Goal: Task Accomplishment & Management: Complete application form

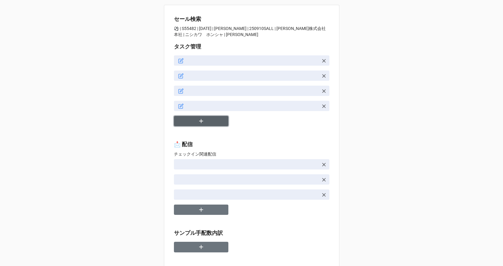
click at [213, 125] on button "button" at bounding box center [201, 121] width 54 height 11
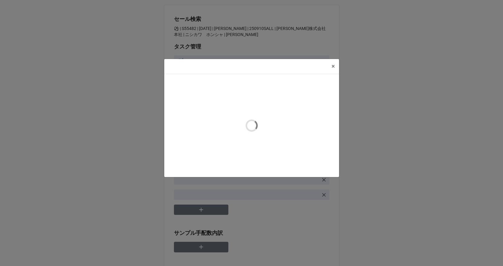
type textarea "x"
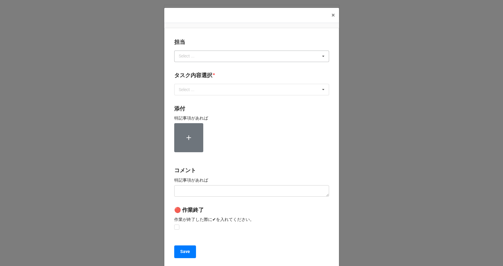
click at [210, 57] on div "Select ... No results found." at bounding box center [251, 55] width 155 height 11
type input "川島"
click at [208, 64] on div "川島" at bounding box center [251, 67] width 154 height 11
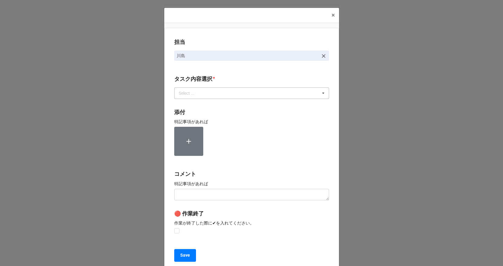
click at [204, 95] on div "Select ... 1~13一気通貫に作業中 0.リスト催促 1.リスト回収/再掲検索 2.期待値精査 3.画像/サンプル手配(画像内訳) 4.Checki…" at bounding box center [251, 92] width 155 height 11
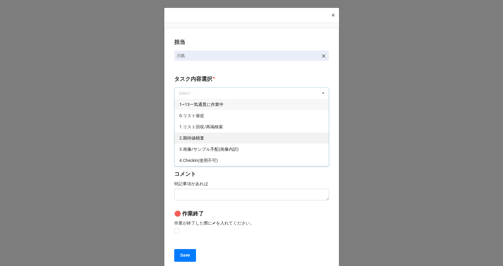
click at [200, 138] on span "2.期待値精査" at bounding box center [191, 137] width 25 height 5
click at [218, 77] on b "タスク内容選択 *" at bounding box center [251, 80] width 155 height 11
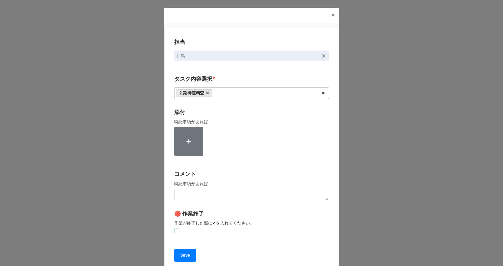
click at [176, 228] on label at bounding box center [176, 228] width 5 height 0
checkbox input "true"
click at [179, 259] on button "Save" at bounding box center [185, 255] width 22 height 13
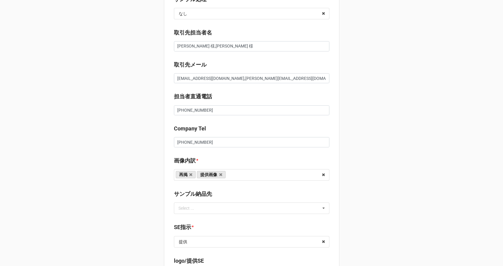
scroll to position [322, 0]
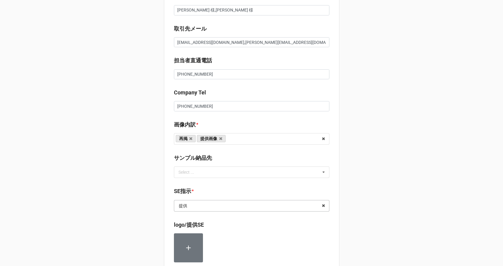
click at [198, 204] on input "text" at bounding box center [251, 205] width 155 height 11
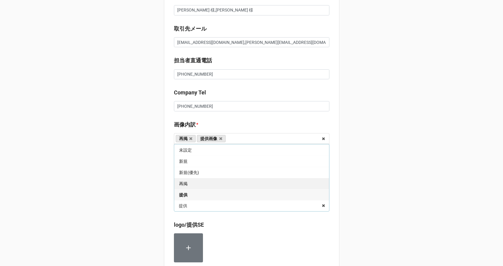
click at [188, 184] on div "再掲" at bounding box center [251, 183] width 155 height 11
type textarea "x"
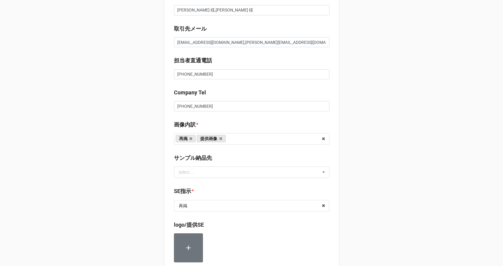
click at [152, 221] on div "セール検索 ⚽️ | S55482 | 09/10 (水) | 西川 | 250910SALL | 西川株式会社　本社 | ニシカワ　ホンシャ | 川島 タス…" at bounding box center [251, 152] width 503 height 948
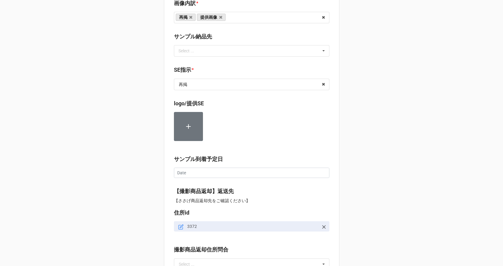
scroll to position [682, 0]
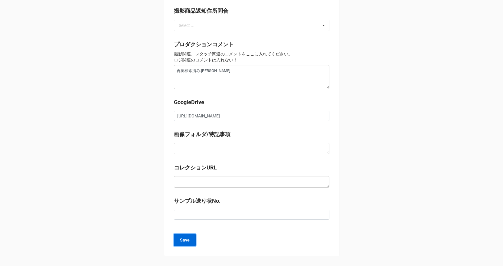
click at [186, 239] on b "Save" at bounding box center [185, 240] width 10 height 6
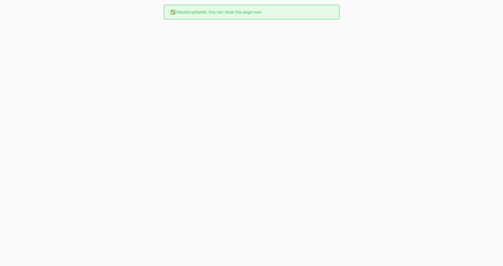
scroll to position [0, 0]
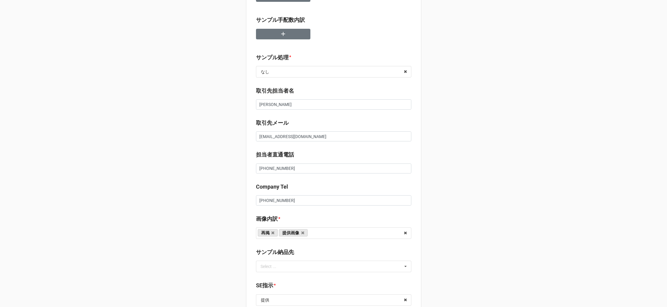
type textarea "x"
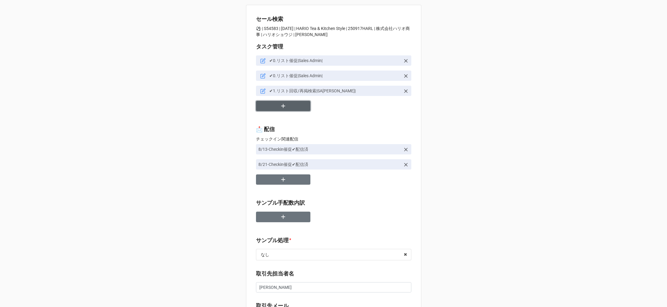
click at [281, 106] on icon "button" at bounding box center [283, 106] width 7 height 7
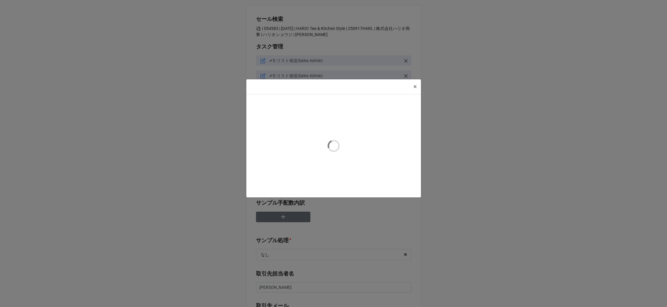
click at [281, 106] on div at bounding box center [333, 145] width 175 height 103
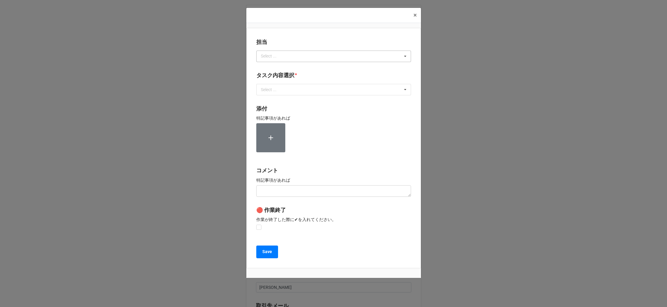
click at [286, 55] on div "Select ... No results found." at bounding box center [333, 55] width 155 height 11
click at [280, 57] on input "川島" at bounding box center [272, 56] width 22 height 5
type input "川島"
click at [276, 67] on div "川島" at bounding box center [334, 67] width 154 height 11
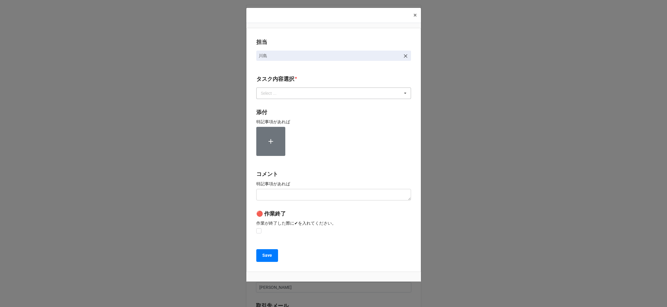
click at [274, 91] on div "Select ..." at bounding box center [272, 93] width 26 height 7
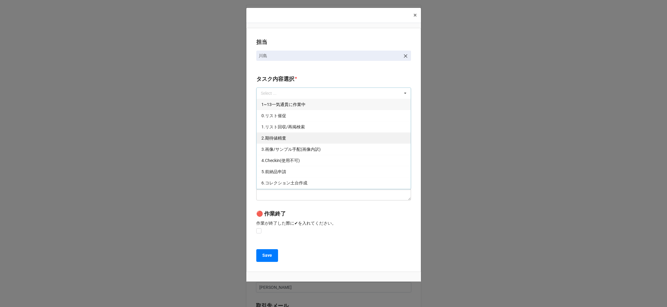
click at [273, 136] on span "2.期待値精査" at bounding box center [274, 137] width 25 height 5
click at [272, 222] on p "作業が終了した際に✔︎を入れてください。" at bounding box center [333, 223] width 155 height 6
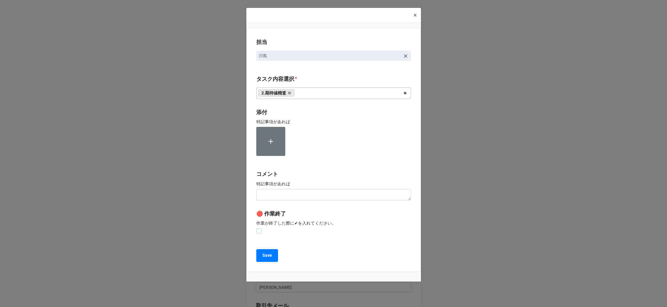
click at [257, 228] on label at bounding box center [258, 228] width 5 height 0
checkbox input "true"
click at [270, 262] on div "担当 川島 タスク内容選択 * 2.期待値精査 1~13一気通貫に作業中 0.リスト催促 1.リスト回収/再掲検索 3.画像/サンプル手配(画像内訳) 4.C…" at bounding box center [333, 150] width 175 height 244
click at [268, 260] on button "Save" at bounding box center [267, 255] width 22 height 13
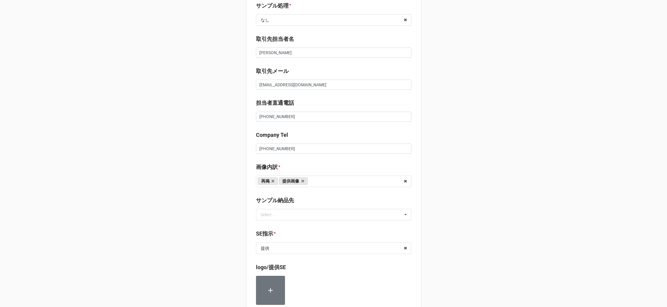
scroll to position [272, 0]
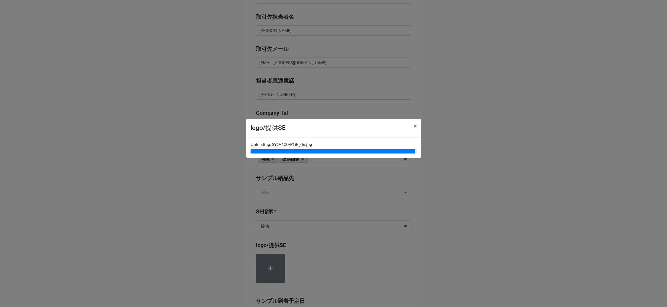
type textarea "x"
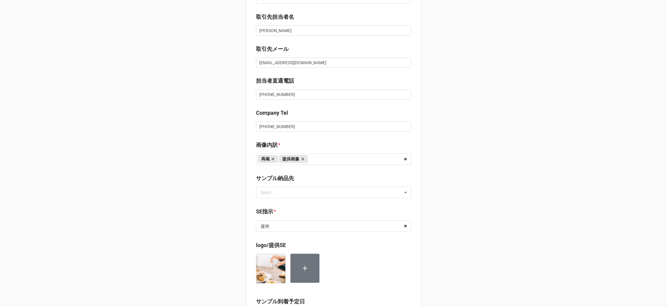
click at [417, 257] on div "セール検索 ⚽️ | S54583 | 09/17 (水) | HARIO Tea & Kitchen Style | 250917HARL | 株式会社ハリ…" at bounding box center [333, 185] width 175 height 904
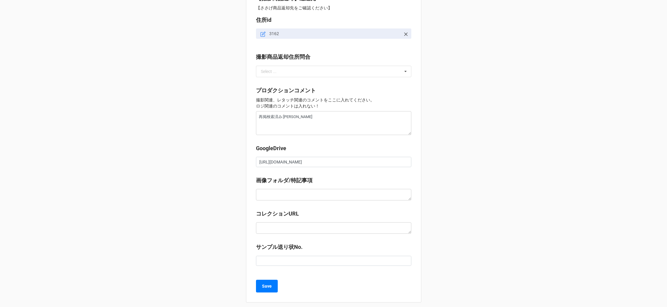
scroll to position [612, 0]
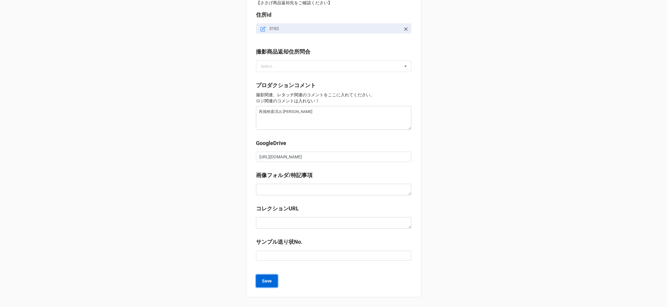
click at [270, 282] on b "Save" at bounding box center [267, 281] width 10 height 6
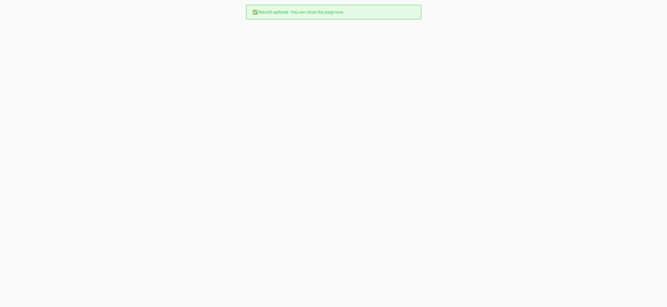
scroll to position [0, 0]
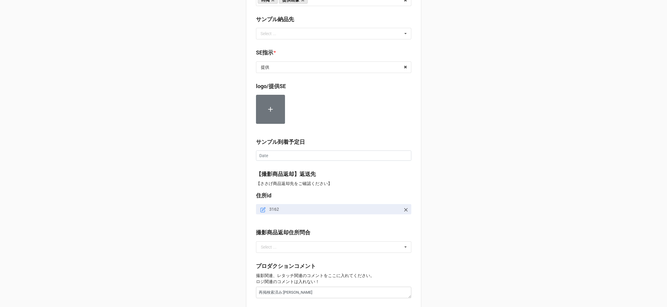
scroll to position [402, 0]
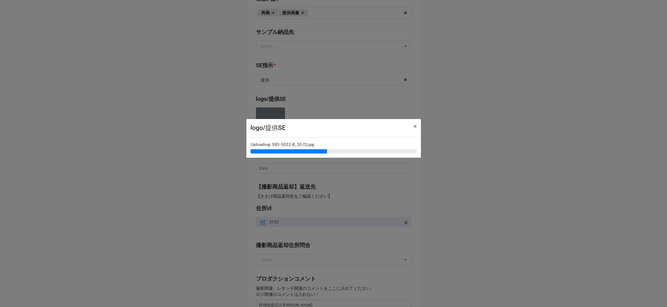
type textarea "x"
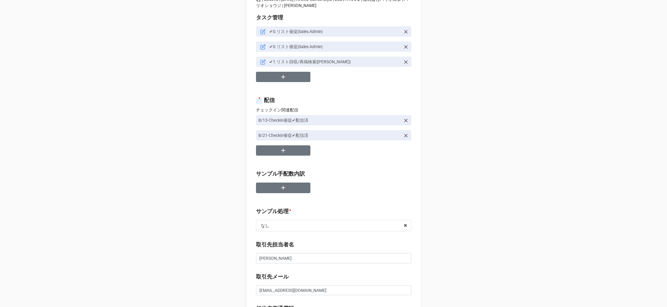
scroll to position [0, 0]
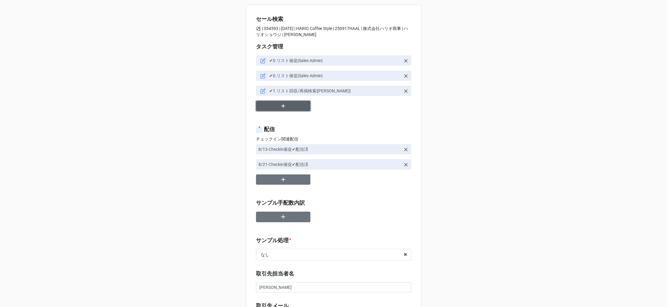
click at [283, 105] on icon "button" at bounding box center [283, 106] width 7 height 7
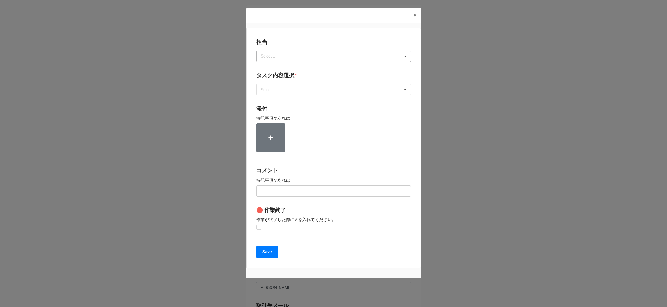
click at [271, 57] on div "Select ..." at bounding box center [272, 56] width 26 height 7
click at [274, 56] on input "川島" at bounding box center [272, 56] width 22 height 5
type input "川島"
click at [275, 67] on div "川島" at bounding box center [334, 67] width 154 height 11
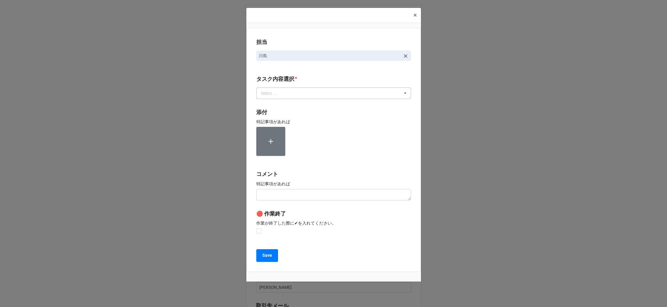
click at [274, 93] on div "Select ..." at bounding box center [272, 93] width 26 height 7
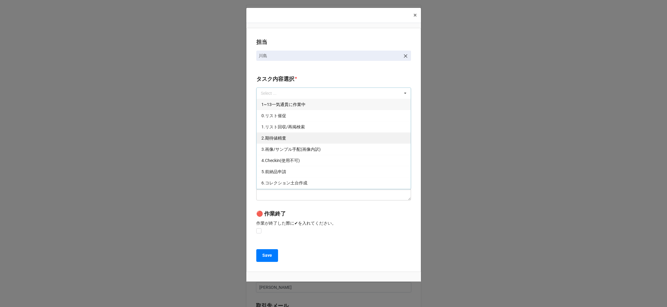
click at [274, 137] on span "2.期待値精査" at bounding box center [274, 137] width 25 height 5
click at [296, 76] on b "タスク内容選択 *" at bounding box center [333, 80] width 155 height 11
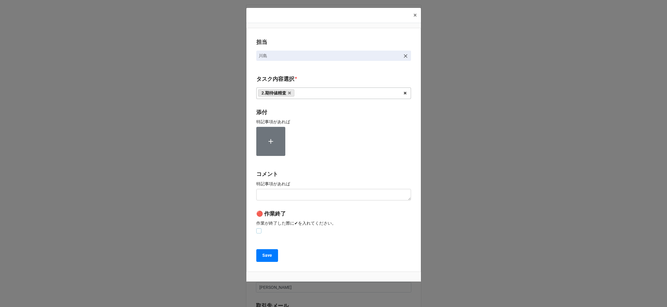
click at [257, 228] on label at bounding box center [258, 228] width 5 height 0
checkbox input "true"
click at [259, 255] on button "Save" at bounding box center [267, 255] width 22 height 13
type textarea "x"
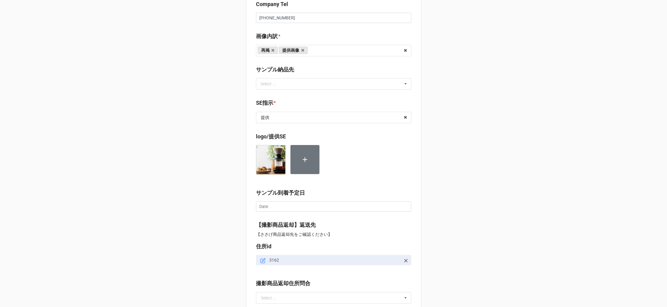
scroll to position [599, 0]
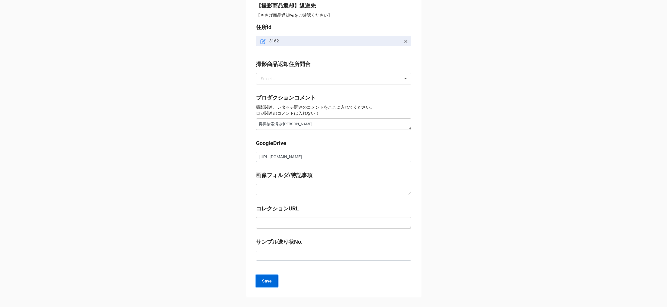
click at [270, 279] on b "Save" at bounding box center [267, 281] width 10 height 6
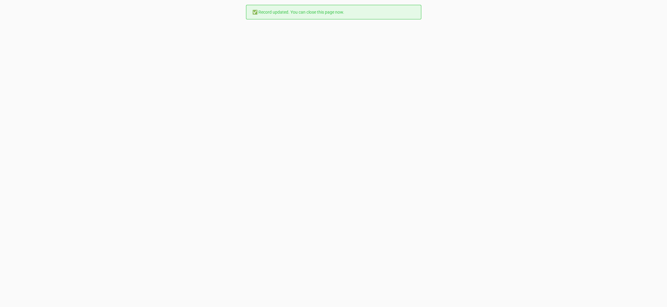
scroll to position [0, 0]
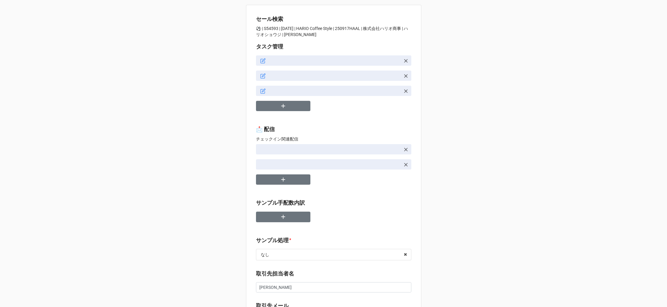
type textarea "x"
click at [274, 107] on button "button" at bounding box center [283, 106] width 54 height 11
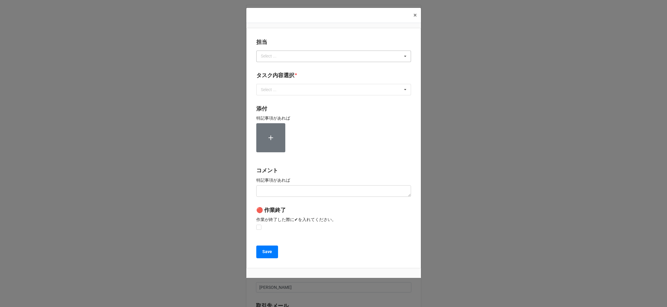
click at [273, 57] on div "Select ..." at bounding box center [272, 56] width 26 height 7
type input "川島"
click at [268, 69] on span "川島" at bounding box center [266, 67] width 8 height 5
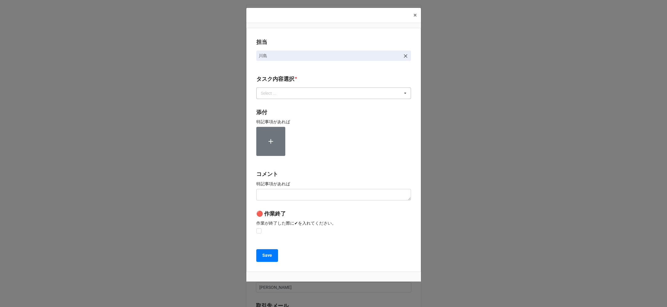
click at [268, 99] on div "タスク内容選択 * Select ... 1~13一気通貫に作業中 0.リスト催促 1.リスト回収/再掲検索 2.期待値精査 3.画像/サンプル手配(画像内訳…" at bounding box center [333, 89] width 155 height 28
click at [267, 96] on div "Select ..." at bounding box center [272, 93] width 26 height 7
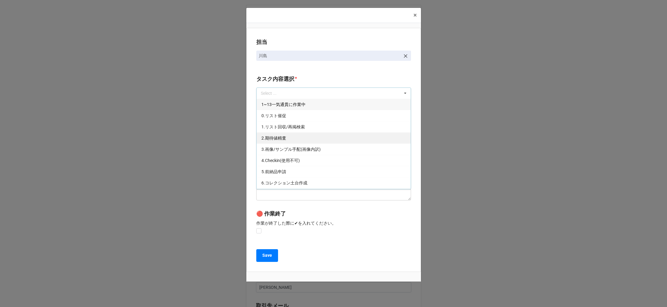
click at [270, 142] on div "2.期待値精査" at bounding box center [334, 137] width 154 height 11
click at [217, 157] on div "× Close 担当 [PERSON_NAME][GEOGRAPHIC_DATA]内容選択 * 2.期待値精査 1~13一気通貫に作業中 0.リスト催促 1.…" at bounding box center [333, 153] width 667 height 307
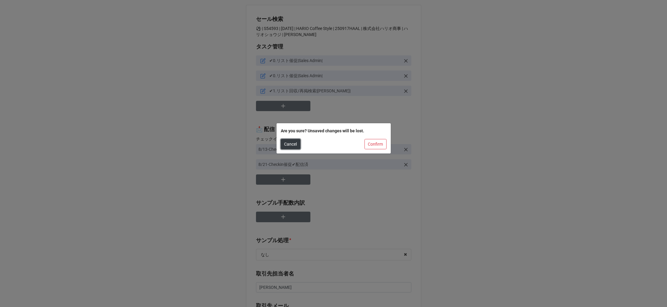
click at [287, 146] on button "Cancel" at bounding box center [291, 144] width 20 height 10
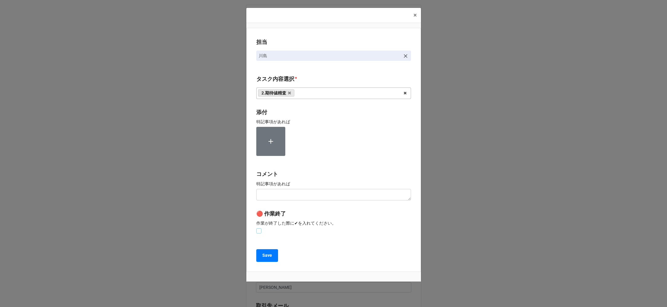
click at [258, 228] on label at bounding box center [258, 228] width 5 height 0
checkbox input "true"
click at [260, 251] on button "Save" at bounding box center [267, 255] width 22 height 13
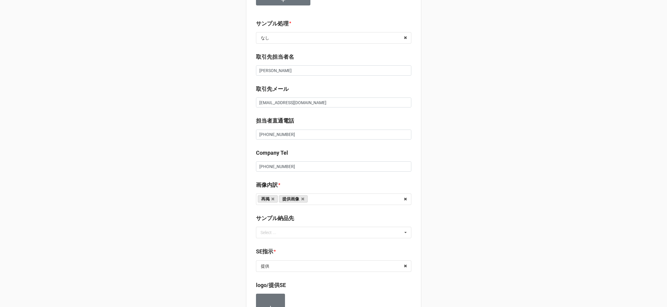
scroll to position [299, 0]
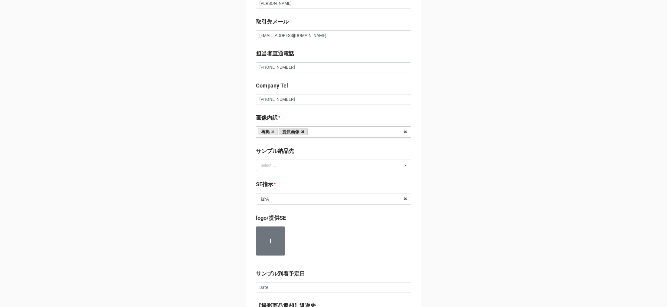
click at [302, 132] on icon at bounding box center [302, 132] width 3 height 4
type textarea "x"
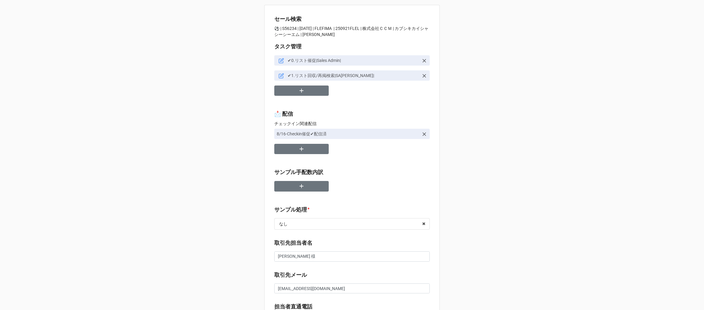
click at [284, 29] on p "⚽️ | S56234 | [DATE] | FLEFIMA | 250921FLEL | 株式会社ＣＣＭ | カブシキカイシャシーシーエム | [PERSO…" at bounding box center [351, 31] width 155 height 12
click at [351, 30] on p "⚽️ | S56234 | [DATE] | FLEFIMA | 250921FLEL | 株式会社ＣＣＭ | カブシキカイシャシーシーエム | [PERSO…" at bounding box center [351, 31] width 155 height 12
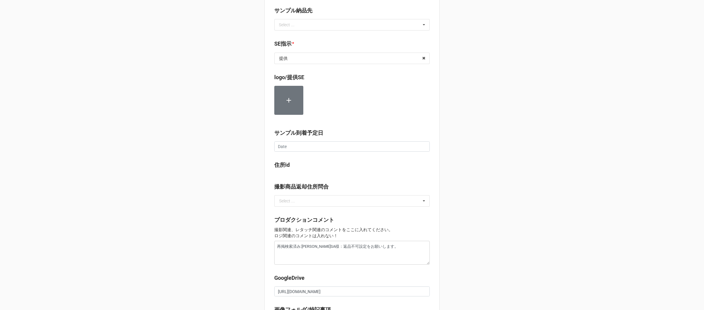
scroll to position [442, 0]
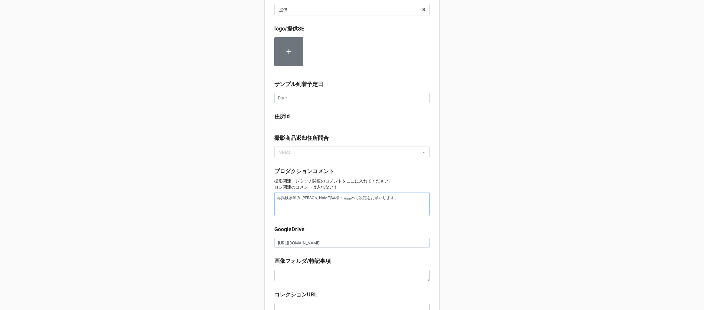
click at [324, 209] on textarea "再掲検索済み:[PERSON_NAME]SA様：返品不可設定をお願いします。" at bounding box center [351, 204] width 155 height 24
click at [349, 211] on textarea "再掲検索済み:[PERSON_NAME]SA様：返品不可設定をお願いします。" at bounding box center [351, 204] width 155 height 24
type textarea "x"
type textarea "再掲検索済み:[PERSON_NAME]SA様：返品不可設定をお願いします。"
type textarea "x"
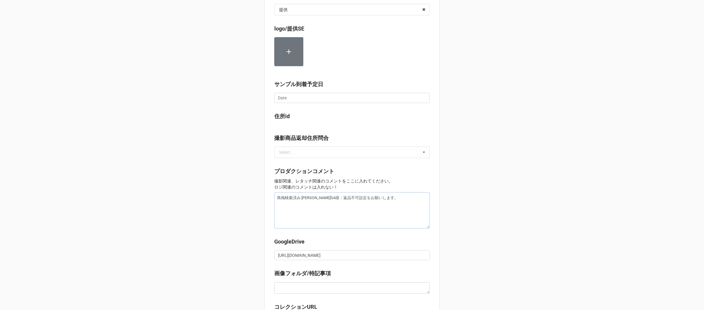
type textarea "再掲検索済み:[PERSON_NAME]SA様：返品不可設定をお願いします。"
paste textarea "空間フィットふんわり腰まくら"
type textarea "x"
click at [275, 223] on textarea "再掲検索済み:[PERSON_NAME]SA様：返品不可設定をお願いします。 空間フィットふんわり腰まくら" at bounding box center [351, 210] width 155 height 36
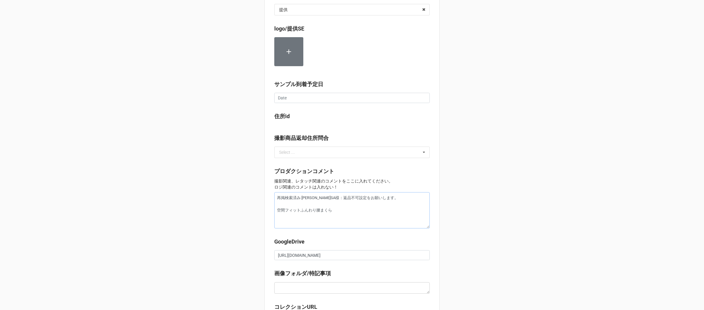
type textarea "再掲検索済み:[PERSON_NAME]SA様：返品不可設定をお願いします。 「空間フィットふんわり腰まくら"
type textarea "x"
type textarea "再掲検索済み:[PERSON_NAME]SA様：返品不可設定をお願いします。 「空間フィットふんわり腰まくら」"
type textarea "x"
type textarea "再掲検索済み:[PERSON_NAME]SA様：返品不可設定をお願いします。 「空間フィットふんわり腰まくら」に"
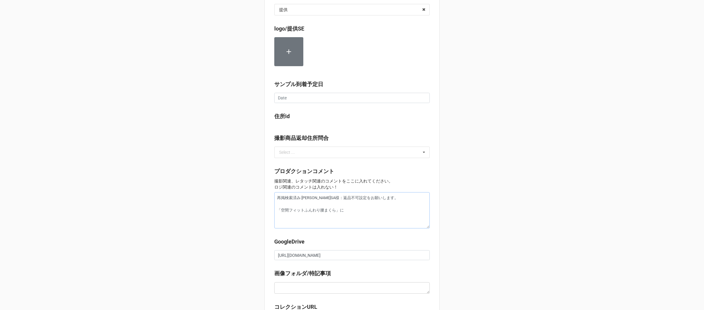
type textarea "x"
type textarea "再掲検索済み:[PERSON_NAME]SA様：返品不可設定をお願いします。 「空間フィットふんわり腰まくら」にh"
type textarea "x"
type textarea "再掲検索済み:[PERSON_NAME]SA様：返品不可設定をお願いします。 「空間フィットふんわり腰まくら」にはk"
type textarea "x"
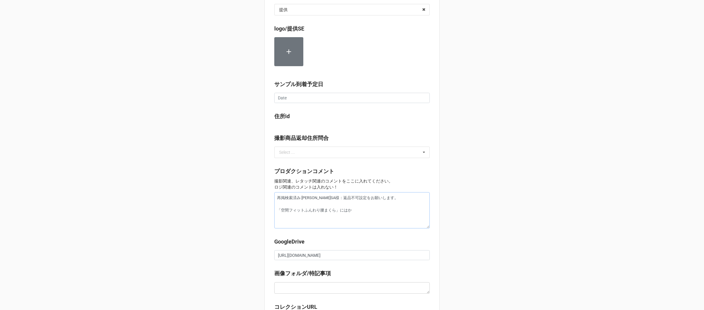
type textarea "再掲検索済み:[PERSON_NAME]SA様：返品不可設定をお願いします。 「空間フィットふんわり腰まくら」にはかk"
type textarea "x"
type textarea "再掲検索済み:[PERSON_NAME]SA様：返品不可設定をお願いします。 「空間フィットふんわり腰まくら」にはかく"
type textarea "x"
type textarea "再掲検索済み:[PERSON_NAME]SA様：返品不可設定をお願いします。 「空間フィットふんわり腰まくら」にはかくn"
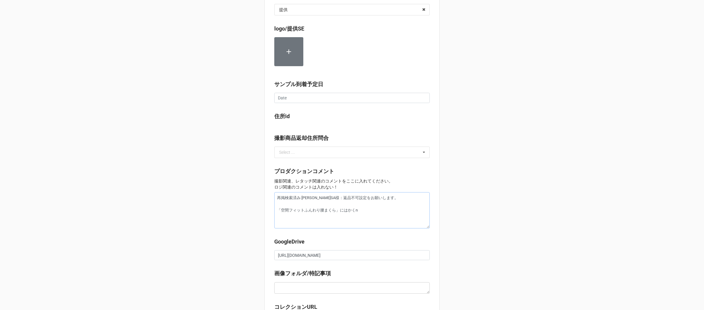
type textarea "x"
type textarea "再掲検索済み:[PERSON_NAME]SA様：返品不可設定をお願いします。 「空間フィットふんわり腰まくら」には格納"
type textarea "x"
type textarea "再掲検索済み:[PERSON_NAME]SA様：返品不可設定をお願いします。 「空間フィットふんわり腰まくら」には格納s"
type textarea "x"
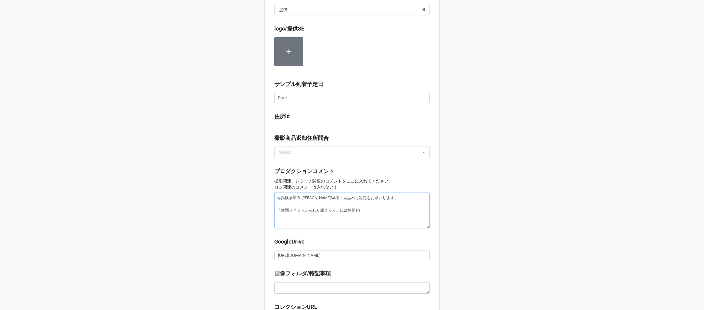
type textarea "再掲検索済み:[PERSON_NAME]SA様：返品不可設定をお願いします。 「空間フィットふんわり腰まくら」には格納し"
type textarea "x"
type textarea "再掲検索済み:[PERSON_NAME]SA様：返品不可設定をお願いします。 「空間フィットふんわり腰まくら」には格納した"
type textarea "x"
type textarea "再掲検索済み:[PERSON_NAME]SA様：返品不可設定をお願いします。 「空間フィットふんわり腰まくら」には格納したが"
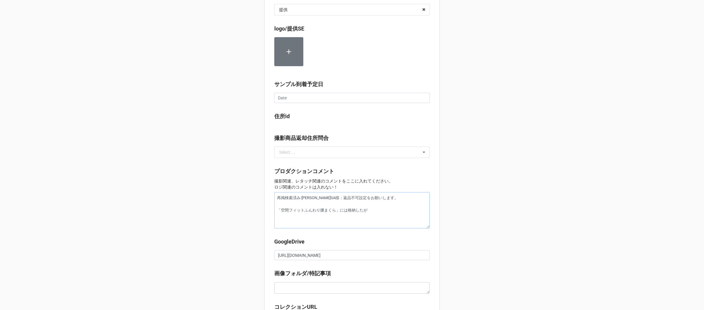
type textarea "x"
type textarea "再掲検索済み:[PERSON_NAME]SA様：返品不可設定をお願いします。 「空間フィットふんわり腰まくら」には格納したがz"
type textarea "x"
type textarea "再掲検索済み:[PERSON_NAME]SA様：返品不可設定をお願いします。 「空間フィットふんわり腰まくら」には格納した画像"
type textarea "x"
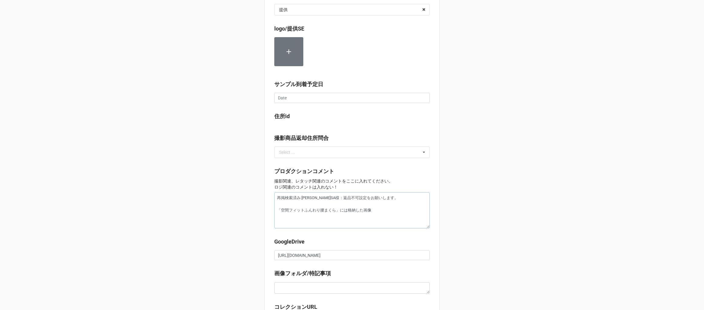
type textarea "再掲検索済み:[PERSON_NAME]SA様：返品不可設定をお願いします。 「空間フィットふんわり腰まくら」には格納した画像w"
type textarea "x"
type textarea "再掲検索済み:[PERSON_NAME]SA様：返品不可設定をお願いします。 「空間フィットふんわり腰まくら」には格納した画像を"
type textarea "x"
type textarea "再掲検索済み:[PERSON_NAME]SA様：返品不可設定をお願いします。 「空間フィットふんわり腰まくら」には格納した画像をs"
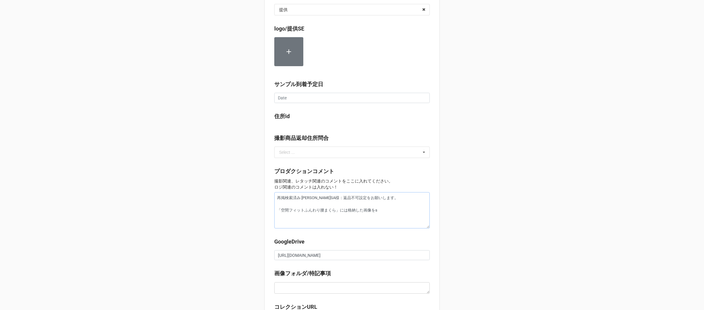
type textarea "x"
type textarea "再掲検索済み:[PERSON_NAME]SA様：返品不可設定をお願いします。 「空間フィットふんわり腰まくら」には格納した画像をそう"
type textarea "x"
type textarea "再掲検索済み:[PERSON_NAME]SA様：返品不可設定をお願いします。 「空間フィットふんわり腰まくら」には格納した画像をそうn"
type textarea "x"
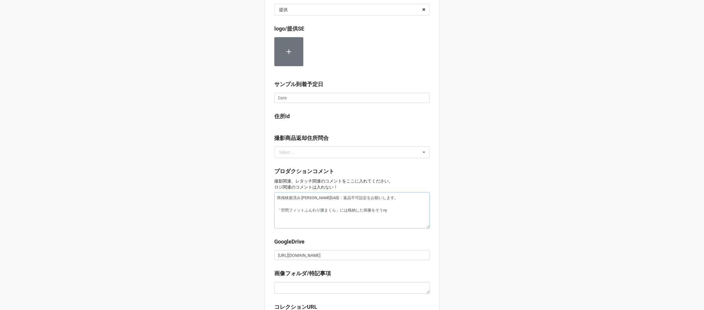
type textarea "再掲検索済み:[PERSON_NAME]SA様：返品不可設定をお願いします。 「空間フィットふんわり腰まくら」には格納した画像をそうにゅ"
type textarea "x"
type textarea "再掲検索済み:[PERSON_NAME]SA様：返品不可設定をお願いします。 「空間フィットふんわり腰まくら」には格納した画像を挿入"
type textarea "x"
type textarea "再掲検索済み:[PERSON_NAME]SA様：返品不可設定をお願いします。 「空間フィットふんわり腰まくら」には格納した画像を挿入s"
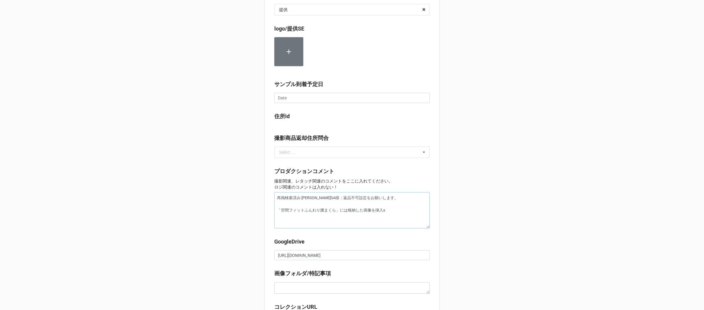
type textarea "x"
type textarea "再掲検索済み:[PERSON_NAME]SA様：返品不可設定をお願いします。 「空間フィットふんわり腰まくら」には格納した画像を挿入sh"
type textarea "x"
type textarea "再掲検索済み:[PERSON_NAME]SA様：返品不可設定をお願いします。 「空間フィットふんわり腰まくら」には格納した画像を挿入し"
type textarea "x"
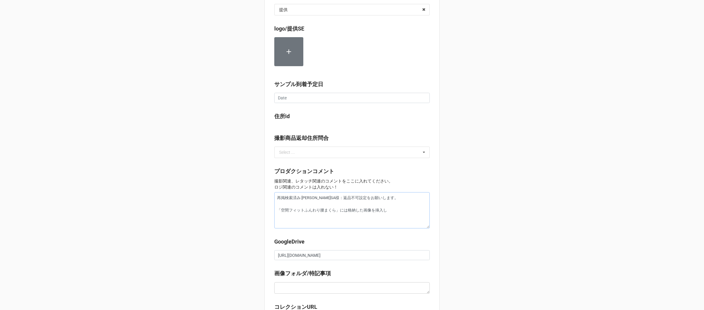
type textarea "再掲検索済み:[PERSON_NAME]SA様：返品不可設定をお願いします。 「空間フィットふんわり腰まくら」には格納した画像を挿入しt"
type textarea "x"
type textarea "再掲検索済み:[PERSON_NAME]SA様：返品不可設定をお願いします。 「空間フィットふんわり腰まくら」には格納した画像をそうにゅうし"
type textarea "x"
type textarea "再掲検索済み:[PERSON_NAME]SA様：返品不可設定をお願いします。 「空間フィットふんわり腰まくら」には格納した画像をそうにゅう"
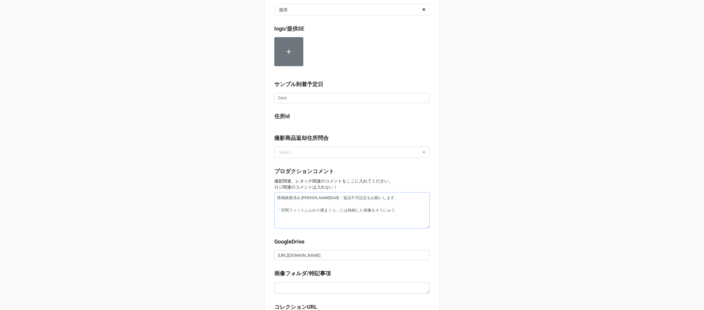
type textarea "x"
type textarea "再掲検索済み:[PERSON_NAME]SA様：返品不可設定をお願いします。 「空間フィットふんわり腰まくら」には格納した画像をそうにゅ"
type textarea "x"
type textarea "再掲検索済み:[PERSON_NAME]SA様：返品不可設定をお願いします。 「空間フィットふんわり腰まくら」には格納した画像をそうに"
type textarea "x"
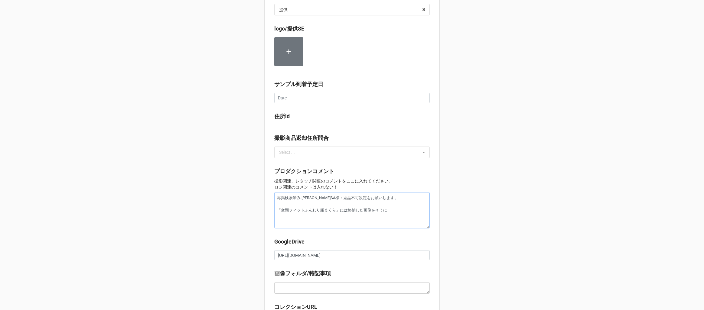
type textarea "再掲検索済み:[PERSON_NAME]SA様：返品不可設定をお願いします。 「空間フィットふんわり腰まくら」には格納した画像をそう"
type textarea "x"
type textarea "再掲検索済み:[PERSON_NAME]SA様：返品不可設定をお願いします。 「空間フィットふんわり腰まくら」には格納した画像をそ"
type textarea "x"
type textarea "再掲検索済み:[PERSON_NAME]SA様：返品不可設定をお願いします。 「空間フィットふんわり腰まくら」には格納した画像を"
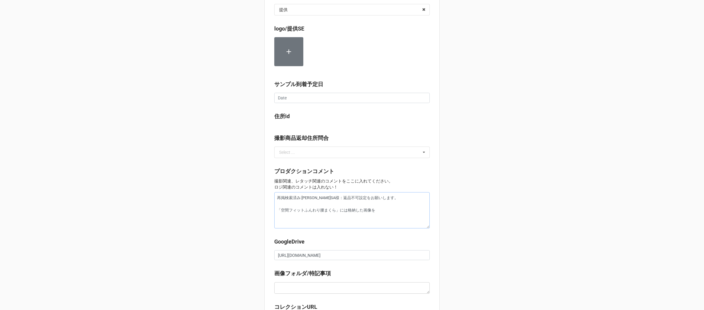
type textarea "x"
type textarea "再掲検索済み:[PERSON_NAME]SA様：返品不可設定をお願いします。 「空間フィットふんわり腰まくら」には格納した画像をそ"
type textarea "x"
type textarea "再掲検索済み:[PERSON_NAME]SA様：返品不可設定をお願いします。 「空間フィットふんわり腰まくら」には格納した画像を"
type textarea "x"
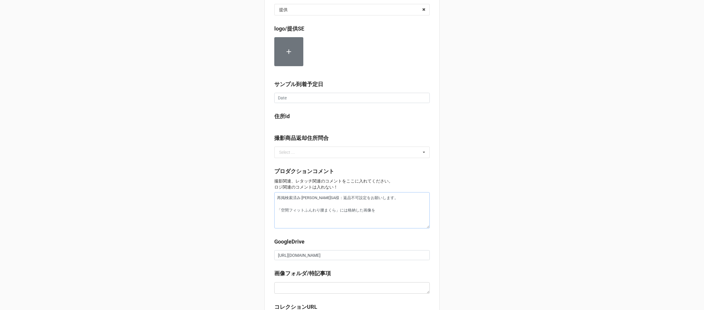
type textarea "再掲検索済み:[PERSON_NAME]SA様：返品不可設定をお願いします。 「空間フィットふんわり腰まくら」には格納した画像"
type textarea "x"
type textarea "再掲検索済み:[PERSON_NAME]SA様：返品不可設定をお願いします。 「空間フィットふんわり腰まくら」には格納した画像w"
type textarea "x"
type textarea "再掲検索済み:[PERSON_NAME]SA様：返品不可設定をお願いします。 「空間フィットふんわり腰まくら」には格納した画像を"
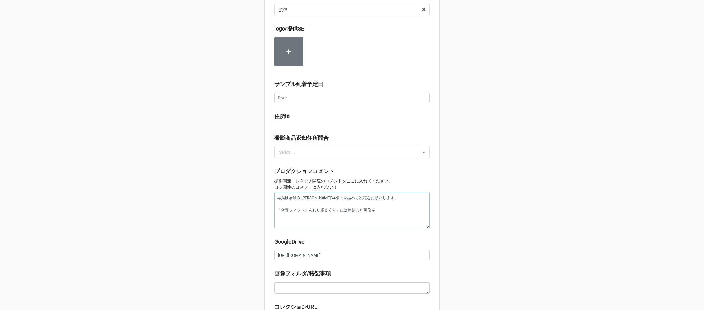
type textarea "x"
type textarea "再掲検索済み:[PERSON_NAME]SA様：返品不可設定をお願いします。 「空間フィットふんわり腰まくら」には格納した画像をs"
type textarea "x"
type textarea "再掲検索済み:[PERSON_NAME]SA様：返品不可設定をお願いします。 「空間フィットふんわり腰まくら」には格納した画像をしょ"
type textarea "x"
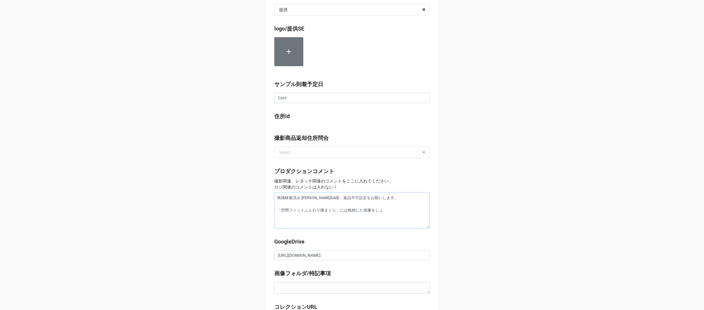
type textarea "再掲検索済み:[PERSON_NAME]SA様：返品不可設定をお願いします。 「空間フィットふんわり腰まくら」には格納した画像を翔"
type textarea "x"
type textarea "再掲検索済み:[PERSON_NAME]SA様：返品不可設定をお願いします。 「空間フィットふんわり腰まくら」には格納した画像を翔h"
type textarea "x"
type textarea "再掲検索済み:[PERSON_NAME]SA様：返品不可設定をお願いします。 「空間フィットふんわり腰まくら」には格納した画像をしょうひn"
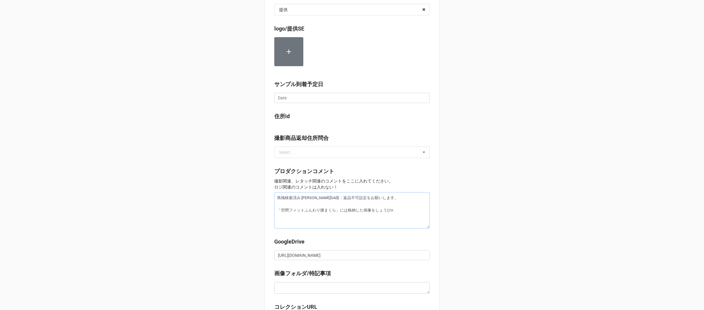
type textarea "x"
type textarea "再掲検索済み:[PERSON_NAME]SA様：返品不可設定をお願いします。 「空間フィットふんわり腰まくら」には格納した画像を商品"
type textarea "x"
type textarea "再掲検索済み:[PERSON_NAME]SA様：返品不可設定をお願いします。 「空間フィットふんわり腰まくら」には格納した画像を商品が"
type textarea "x"
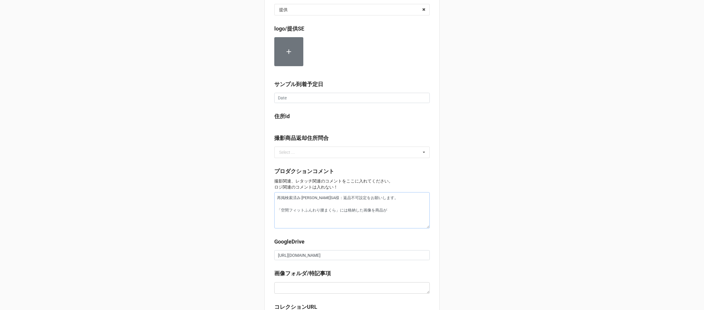
type textarea "再掲検索済み:[PERSON_NAME]SA様：返品不可設定をお願いします。 「空間フィットふんわり腰まくら」には格納した画像を商品がz"
type textarea "x"
type textarea "再掲検索済み:[PERSON_NAME]SA様：返品不可設定をお願いします。 「空間フィットふんわり腰まくら」には格納した画像をしょうひんが"
type textarea "x"
type textarea "再掲検索済み:[PERSON_NAME]SA様：返品不可設定をお願いします。 「空間フィットふんわり腰まくら」には格納した画像を商品がz"
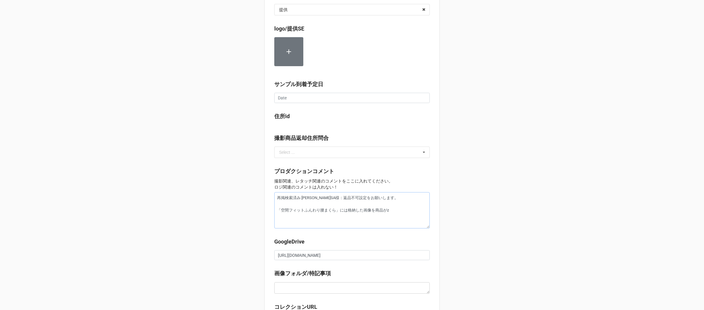
type textarea "x"
type textarea "再掲検索済み:[PERSON_NAME]SA様：返品不可設定をお願いします。 「空間フィットふんわり腰まくら」には格納した画像を商品がぞ"
type textarea "x"
type textarea "再掲検索済み:[PERSON_NAME]SA様：返品不可設定をお願いします。 「空間フィットふんわり腰まくら」には格納した画像を商品画像"
type textarea "x"
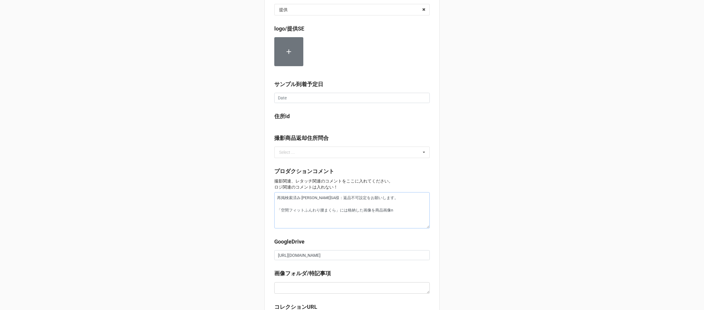
type textarea "再掲検索済み:[PERSON_NAME]SA様：返品不可設定をお願いします。 「空間フィットふんわり腰まくら」には格納した画像を商品画像の"
type textarea "x"
type textarea "再掲検索済み:[PERSON_NAME]SA様：返品不可設定をお願いします。 「空間フィットふんわり腰まくら」には格納した画像を商品画像のあ"
type textarea "x"
type textarea "再掲検索済み:[PERSON_NAME]SA様：返品不可設定をお願いします。 「空間フィットふんわり腰まくら」には格納した画像を商品画像のあt"
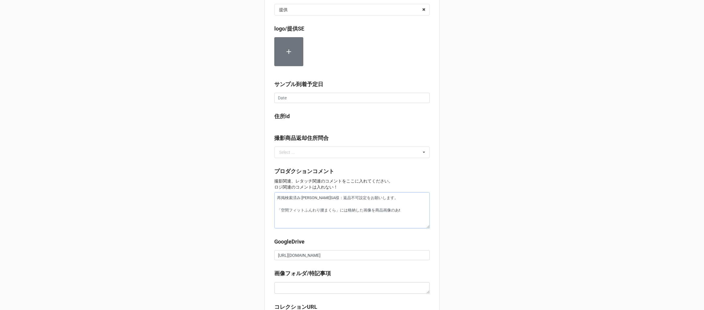
type textarea "x"
type textarea "再掲検索済み:[PERSON_NAME]SA様：返品不可設定をお願いします。 「空間フィットふんわり腰まくら」には格納した画像を商品画像の後"
type textarea "x"
type textarea "再掲検索済み:[PERSON_NAME]SA様：返品不可設定をお願いします。 「空間フィットふんわり腰まくら」には格納した画像を商品画像の後に"
type textarea "x"
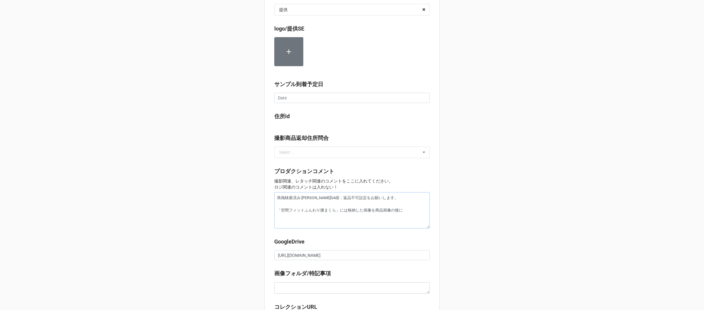
type textarea "再掲検索済み:[PERSON_NAME]SA様：返品不可設定をお願いします。 「空間フィットふんわり腰まくら」には格納した画像を商品画像の後にt"
type textarea "x"
type textarea "再掲検索済み:[PERSON_NAME]SA様：返品不可設定をお願いします。 「空間フィットふんわり腰まくら」には格納した画像を商品画像の後につい"
type textarea "x"
type textarea "再掲検索済み:[PERSON_NAME]SA様：返品不可設定をお願いします。 「空間フィットふんわり腰まくら」には格納した画像を商品画像の後についk"
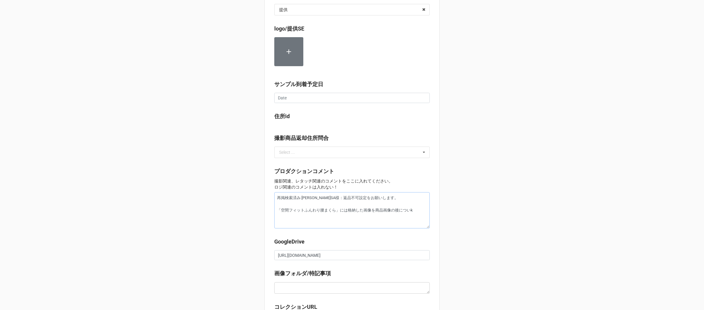
type textarea "x"
type textarea "再掲検索済み:[PERSON_NAME]SA様：返品不可設定をお願いします。 「空間フィットふんわり腰まくら」には格納した画像を商品画像の後に追加"
type textarea "x"
type textarea "再掲検索済み:[PERSON_NAME]SA様：返品不可設定をお願いします。 「空間フィットふんわり腰まくら」には格納した画像を商品画像の後に追"
type textarea "x"
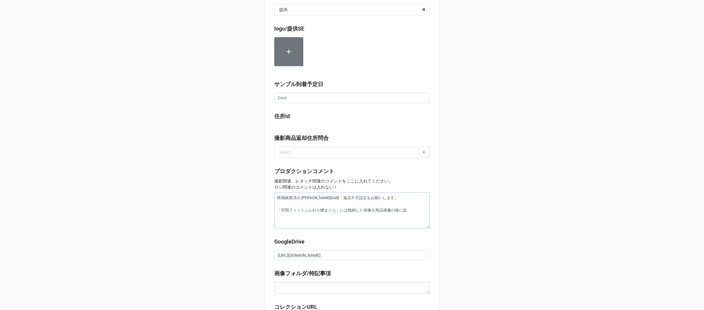
type textarea "再掲検索済み:[PERSON_NAME]SA様：返品不可設定をお願いします。 「空間フィットふんわり腰まくら」には格納した画像を商品画像の後に"
type textarea "x"
type textarea "再掲検索済み:[PERSON_NAME]SA様：返品不可設定をお願いします。 「空間フィットふんわり腰まくら」には格納した画像を商品画像の後にs"
type textarea "x"
type textarea "再掲検索済み:[PERSON_NAME]SA様：返品不可設定をお願いします。 「空間フィットふんわり腰まくら」には格納した画像を商品画像の後にそう"
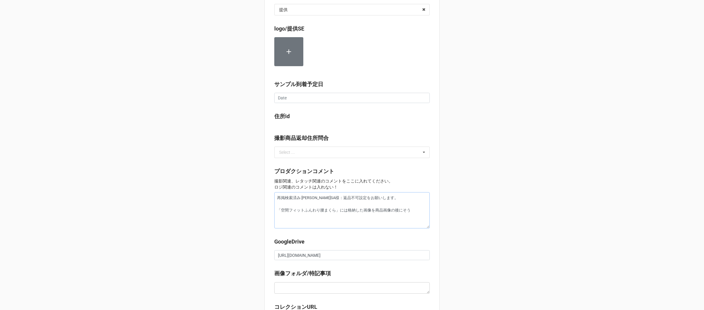
type textarea "x"
type textarea "再掲検索済み:[PERSON_NAME]SA様：返品不可設定をお願いします。 「空間フィットふんわり腰まくら」には格納した画像を商品画像の後にそうn"
type textarea "x"
type textarea "再掲検索済み:[PERSON_NAME]SA様：返品不可設定をお願いします。 「空間フィットふんわり腰まくら」には格納した画像を商品画像の後にそうにゅ"
type textarea "x"
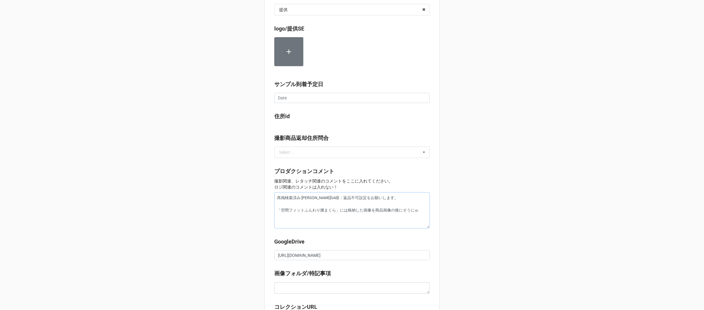
type textarea "再掲検索済み:[PERSON_NAME]SA様：返品不可設定をお願いします。 「空間フィットふんわり腰まくら」には格納した画像を商品画像の後に挿入"
type textarea "x"
type textarea "再掲検索済み:[PERSON_NAME]SA様：返品不可設定をお願いします。 「空間フィットふんわり腰まくら」には格納した画像を商品画像の後に挿入s"
type textarea "x"
type textarea "再掲検索済み:[PERSON_NAME]SA様：返品不可設定をお願いします。 「空間フィットふんわり腰まくら」には格納した画像を商品画像の後に挿入sh"
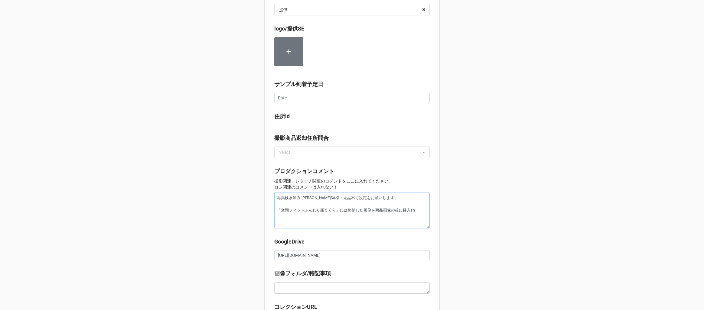
type textarea "x"
type textarea "再掲検索済み:[PERSON_NAME]SA様：返品不可設定をお願いします。 「空間フィットふんわり腰まくら」には格納した画像を商品画像の後に挿入し"
type textarea "x"
type textarea "再掲検索済み:[PERSON_NAME]SA様：返品不可設定をお願いします。 「空間フィットふんわり腰まくら」には格納した画像を商品画像の後に挿入しt"
type textarea "x"
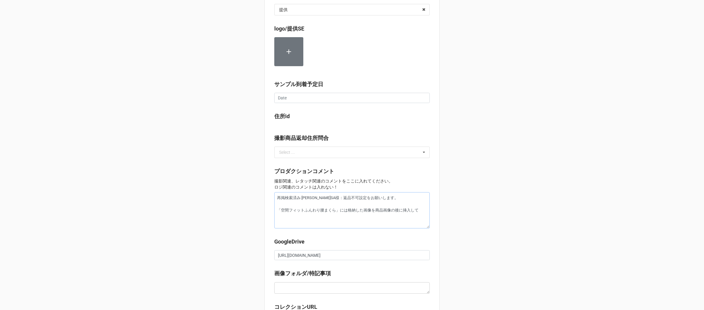
type textarea "再掲検索済み:[PERSON_NAME]SA様：返品不可設定をお願いします。 「空間フィットふんわり腰まくら」には格納した画像を商品画像の後に挿入してk"
type textarea "x"
type textarea "再掲検索済み:[PERSON_NAME]SA様：返品不可設定をお願いします。 「空間フィットふんわり腰まくら」には格納した画像を商品画像の後に挿入してく"
type textarea "x"
type textarea "再掲検索済み:[PERSON_NAME]SA様：返品不可設定をお願いします。 「空間フィットふんわり腰まくら」には格納した画像を商品画像の後に挿入してくだ"
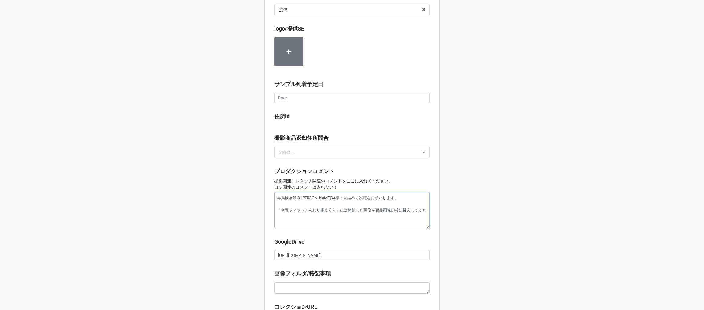
type textarea "x"
type textarea "再掲検索済み:[PERSON_NAME]SA様：返品不可設定をお願いします。 「空間フィットふんわり腰まくら」には格納した画像を商品画像の後に挿入してくだs"
type textarea "x"
type textarea "再掲検索済み:[PERSON_NAME]SA様：返品不可設定をお願いします。 「空間フィットふんわり腰まくら」には格納した画像を商品画像の後に挿入してくださ"
type textarea "x"
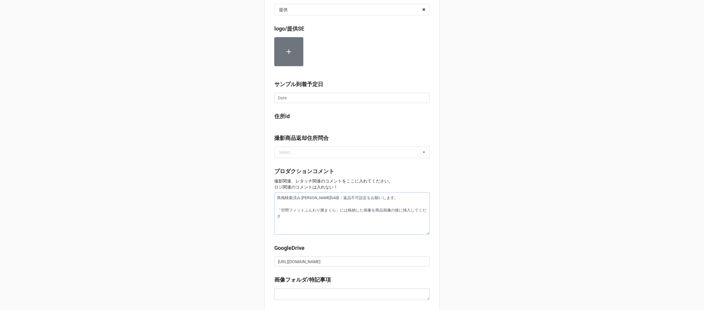
type textarea "再掲検索済み:[PERSON_NAME]SA様：返品不可設定をお願いします。 「空間フィットふんわり腰まくら」には格納した画像を商品画像の後に挿入してください"
type textarea "x"
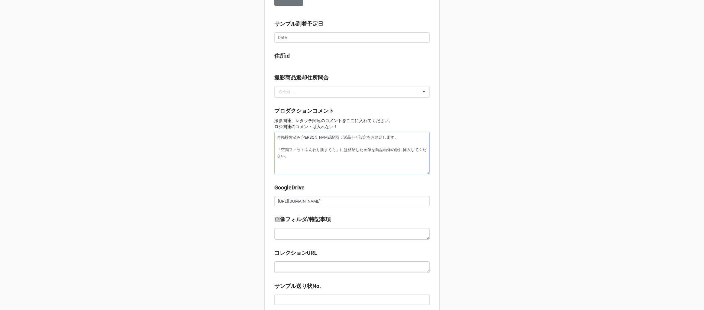
scroll to position [491, 0]
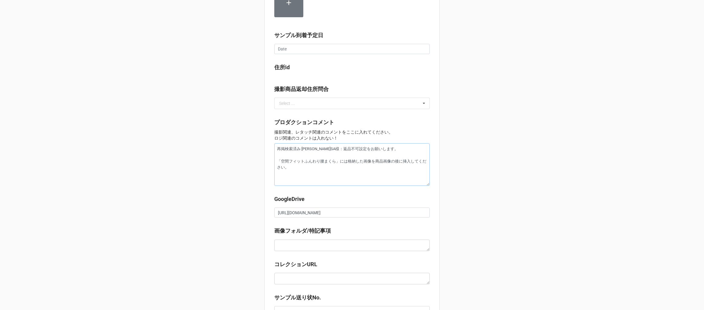
type textarea "再掲検索済み:[PERSON_NAME]SA様：返品不可設定をお願いします。 「空間フィットふんわり腰まくら」には格納した画像を商品画像の後に挿入してください。"
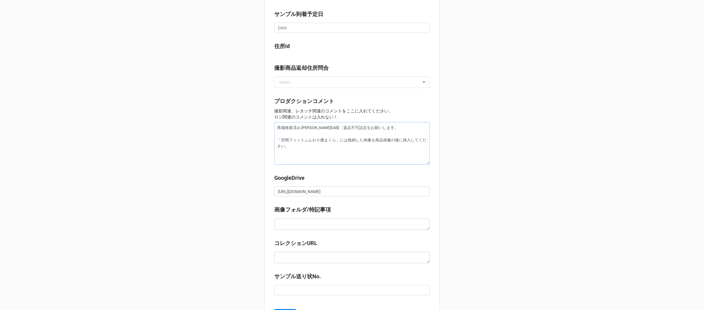
scroll to position [544, 0]
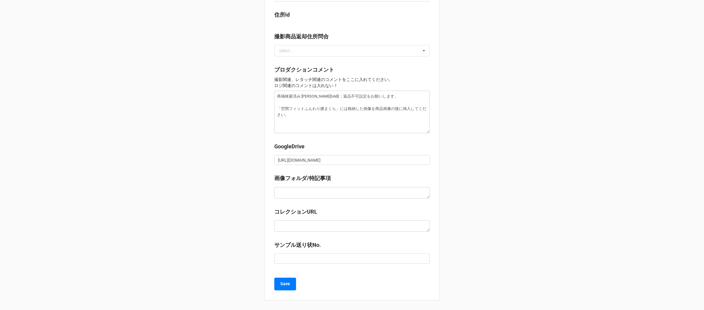
click at [293, 198] on div "画像フォルダ/特記事項" at bounding box center [351, 188] width 155 height 28
click at [289, 195] on textarea at bounding box center [351, 192] width 155 height 11
paste textarea "[URL][DOMAIN_NAME]"
type textarea "x"
type textarea "[URL][DOMAIN_NAME]"
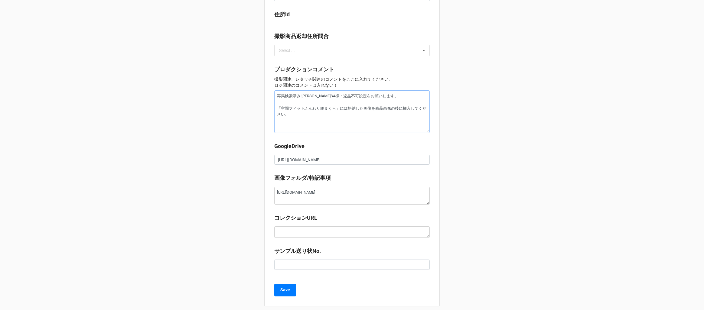
click at [296, 128] on textarea "再掲検索済み:[PERSON_NAME]SA様：返品不可設定をお願いします。 「空間フィットふんわり腰まくら」には格納した画像を商品画像の後に挿入してください。" at bounding box center [351, 111] width 155 height 43
type textarea "x"
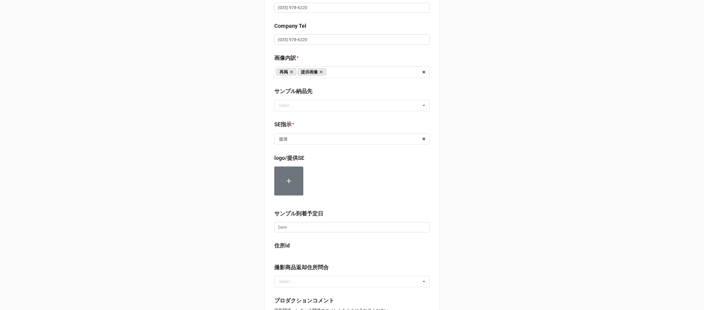
scroll to position [290, 0]
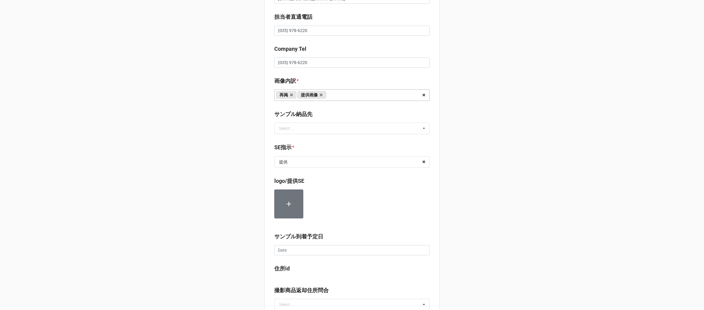
type textarea "再掲検索済み:[PERSON_NAME]SA様：返品不可設定をお願いします。 「空間フィットふんわり腰まくら」には格納した画像を商品画像の後に挿入してください。"
click at [328, 96] on input "text" at bounding box center [332, 95] width 9 height 5
click at [308, 104] on div "サンプル撮影" at bounding box center [352, 106] width 155 height 11
click at [320, 95] on icon at bounding box center [321, 95] width 3 height 4
click at [340, 96] on input "text" at bounding box center [340, 95] width 9 height 5
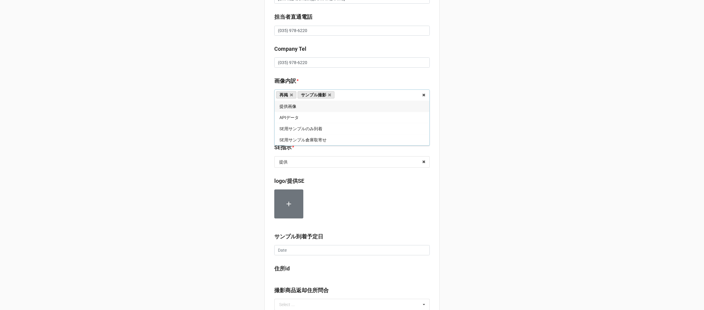
click at [309, 106] on div "提供画像" at bounding box center [352, 106] width 155 height 11
click at [227, 140] on div "セール検索 ⚽️ | S56234 | [DATE] | FLEFIMA | 250921FLEL | 株式会社ＣＣＭ | カブシキカイシャシーシーエム | …" at bounding box center [352, 143] width 704 height 867
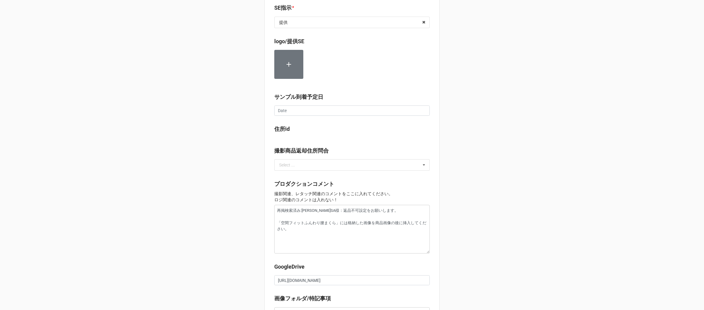
scroll to position [557, 0]
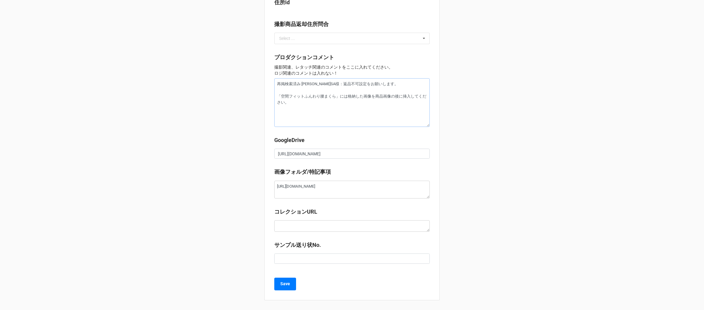
click at [283, 103] on textarea "再掲検索済み:[PERSON_NAME]SA様：返品不可設定をお願いします。 「空間フィットふんわり腰まくら」には格納した画像を商品画像の後に挿入してください。" at bounding box center [351, 102] width 155 height 49
type textarea "x"
type textarea "再掲検索済み:[PERSON_NAME]SA様：返品不可設定をお願いします。 「空間フィットふんわり腰まくら」には格納した画像を商品画像の後に挿入してください。"
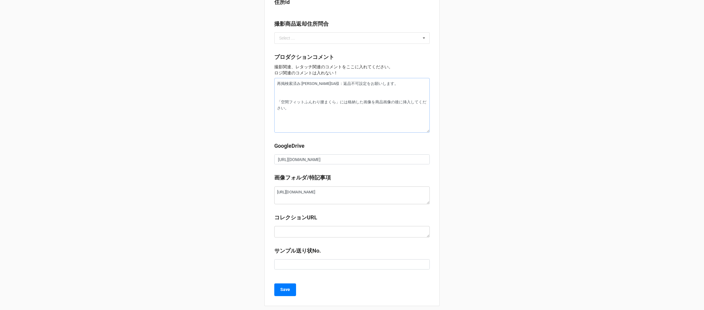
type textarea "x"
type textarea "再掲検索済み:[PERSON_NAME]SA様：返品不可設定をお願いします。 s 「空間フィットふんわり腰まくら」には格納した画像を商品画像の後に挿入してくだ…"
type textarea "x"
type textarea "再掲検索済み:[PERSON_NAME]SA様：返品不可設定をお願いします。 さt 「空間フィットふんわり腰まくら」には格納した画像を商品画像の後に挿入してく…"
type textarea "x"
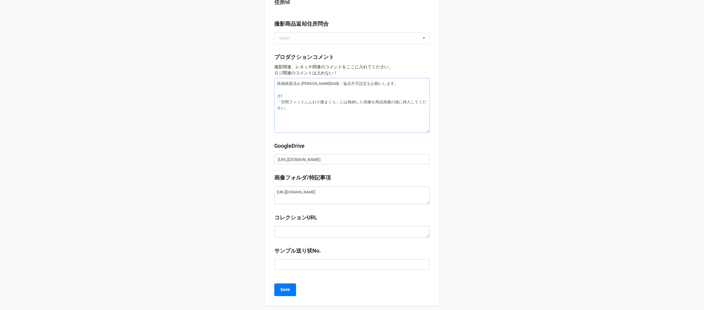
type textarea "再掲検索済み:[PERSON_NAME]SA様：返品不可設定をお願いします。 さつ 「空間フィットふんわり腰まくら」には格納した画像を商品画像の後に挿入してく…"
type textarea "x"
type textarea "再掲検索済み:[PERSON_NAME]SA様：返品不可設定をお願いします。 撮影 「空間フィットふんわり腰まくら」には格納した画像を商品画像の後に挿入してく…"
type textarea "x"
type textarea "再掲検索済み:[PERSON_NAME]SA様：返品不可設定をお願いします。 撮 「空間フィットふんわり腰まくら」には格納した画像を商品画像の後に挿入してくだ…"
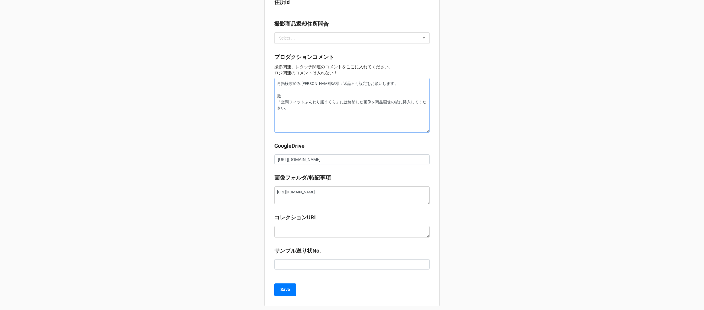
type textarea "x"
type textarea "再掲検索済み:[PERSON_NAME]SA様：返品不可設定をお願いします。 「空間フィットふんわり腰まくら」には格納した画像を商品画像の後に挿入してください。"
type textarea "x"
type textarea "再掲検索済み:[PERSON_NAME]SA様：返品不可設定をお願いします。 s 「空間フィットふんわり腰まくら」には格納した画像を商品画像の後に挿入してくだ…"
type textarea "x"
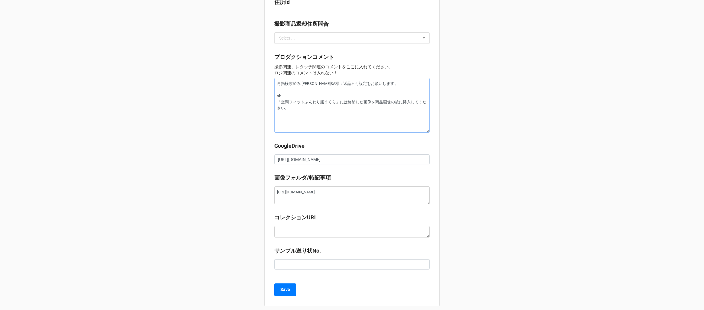
type textarea "再掲検索済み:[PERSON_NAME]SA様：返品不可設定をお願いします。 し 「空間フィットふんわり腰まくら」には格納した画像を商品画像の後に挿入してくだ…"
type textarea "x"
type textarea "再掲検索済み:[PERSON_NAME]SA様：返品不可設定をお願いします。 しn 「空間フィットふんわり腰まくら」には格納した画像を商品画像の後に挿入してく…"
type textarea "x"
type textarea "再掲検索済み:[PERSON_NAME]SA様：返品不可設定をお願いします。 しんk 「空間フィットふんわり腰まくら」には格納した画像を商品画像の後に挿入して…"
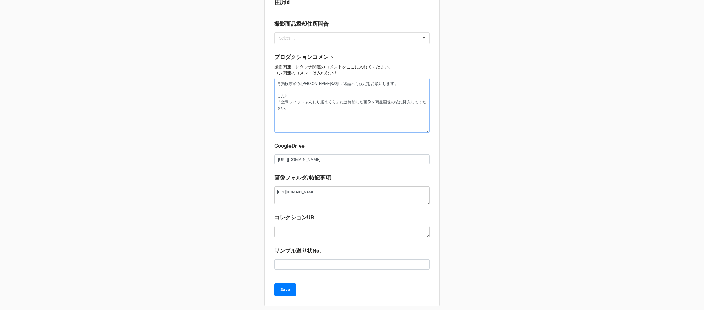
type textarea "x"
type textarea "再掲検索済み:[PERSON_NAME]SA様：返品不可設定をお願いします。 新規 「空間フィットふんわり腰まくら」には格納した画像を商品画像の後に挿入してく…"
type textarea "x"
type textarea "再掲検索済み:[PERSON_NAME]SA様：返品不可設定をお願いします。 新規s 「空間フィットふんわり腰まくら」には格納した画像を商品画像の後に挿入して…"
type textarea "x"
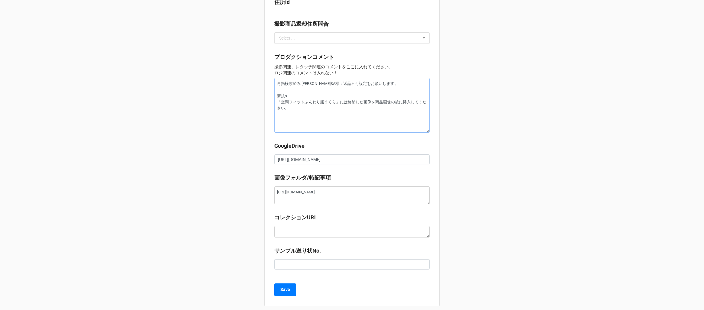
type textarea "再掲検索済み:[PERSON_NAME]SA様：返品不可設定をお願いします。 新規sy 「空間フィットふんわり腰まくら」には格納した画像を商品画像の後に挿入し…"
type textarea "x"
type textarea "再掲検索済み:[PERSON_NAME]SA様：返品不可設定をお願いします。 新規しょ 「空間フィットふんわり腰まくら」には格納した画像を商品画像の後に挿入し…"
type textarea "x"
type textarea "再掲検索済み:[PERSON_NAME]SA様：返品不可設定をお願いします。 新規しょう 「空間フィットふんわり腰まくら」には格納した画像を商品画像の後に挿入…"
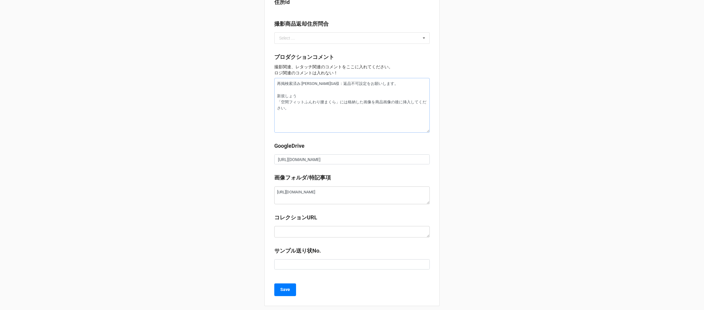
type textarea "x"
type textarea "再掲検索済み:[PERSON_NAME]SA様：返品不可設定をお願いします。 新規しょうひ 「空間フィットふんわり腰まくら」には格納した画像を商品画像の後に挿…"
type textarea "x"
type textarea "再掲検索済み:[PERSON_NAME]SA様：返品不可設定をお願いします。 新規しょうひn 「空間フィットふんわり腰まくら」には格納した画像を商品画像の後に…"
type textarea "x"
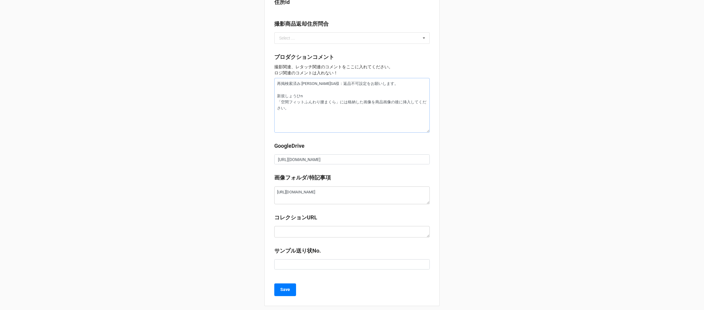
type textarea "再掲検索済み:[PERSON_NAME]SA様：返品不可設定をお願いします。 新規商品 「空間フィットふんわり腰まくら」には格納した画像を商品画像の後に挿入し…"
click at [297, 124] on textarea "再掲検索済み:[PERSON_NAME]SA様：返品不可設定をお願いします。 ・新規商品は撮影 ・「空間フィットふんわり腰まくら」には格納した画像を商品画像の…" at bounding box center [351, 105] width 155 height 55
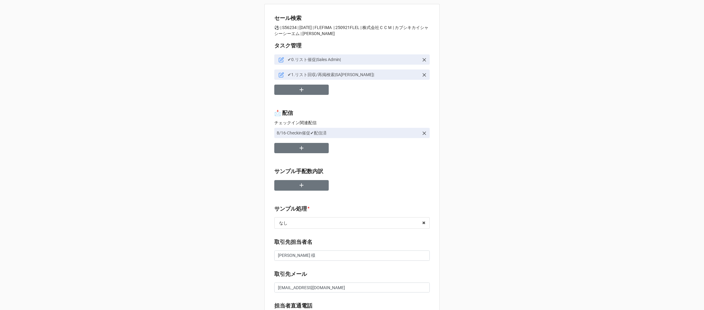
scroll to position [0, 0]
click at [303, 90] on icon "button" at bounding box center [301, 90] width 7 height 7
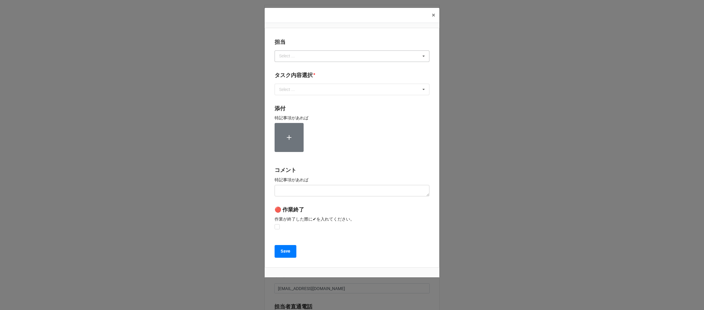
click at [286, 57] on div "Select ..." at bounding box center [291, 56] width 26 height 7
click at [288, 67] on div "川島" at bounding box center [352, 67] width 154 height 11
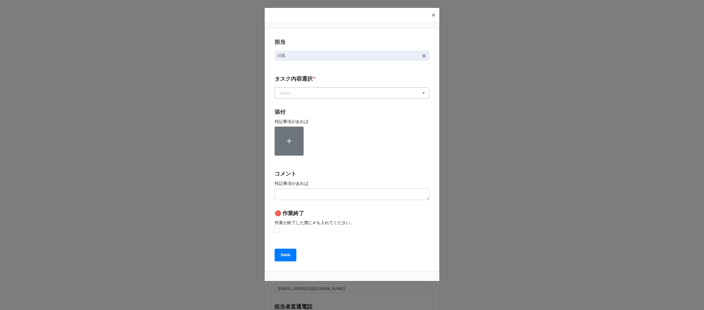
click at [292, 90] on div "Select ..." at bounding box center [291, 93] width 26 height 7
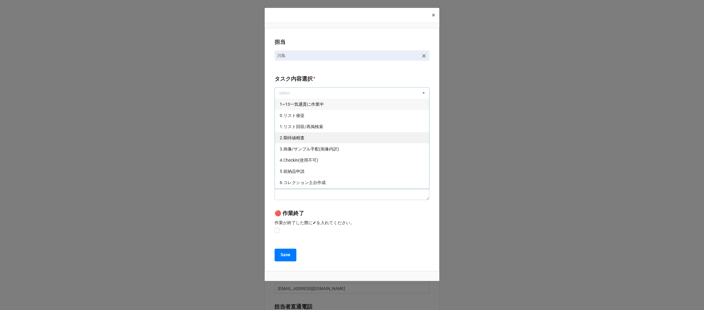
click at [292, 140] on span "2.期待値精査" at bounding box center [292, 137] width 25 height 5
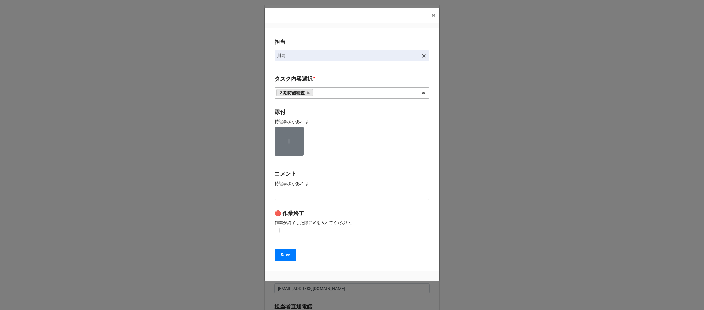
click at [269, 140] on div "担当 [PERSON_NAME][GEOGRAPHIC_DATA]内容選択 * 2.期待値精査 1~13一気通貫に作業中 0.リスト催促 1.リスト回収/再掲…" at bounding box center [352, 150] width 175 height 244
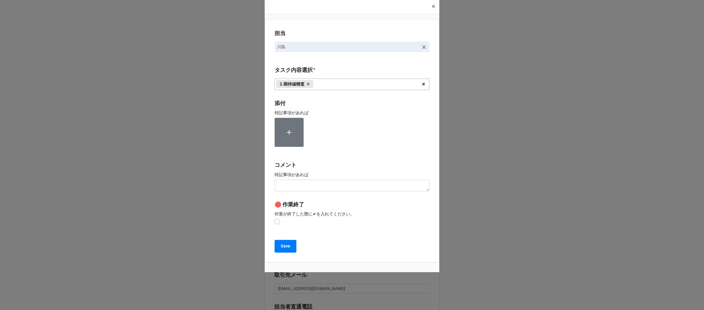
click at [275, 219] on label at bounding box center [277, 219] width 5 height 0
click at [279, 243] on button "Save" at bounding box center [286, 246] width 22 height 13
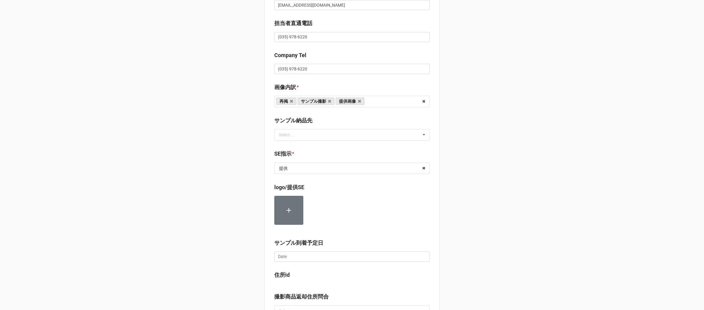
scroll to position [301, 0]
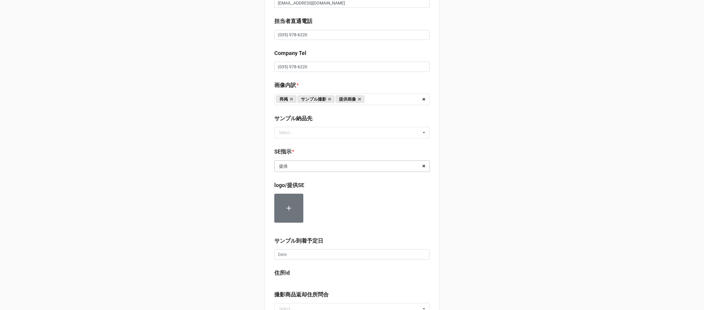
click at [301, 166] on input "text" at bounding box center [352, 166] width 155 height 11
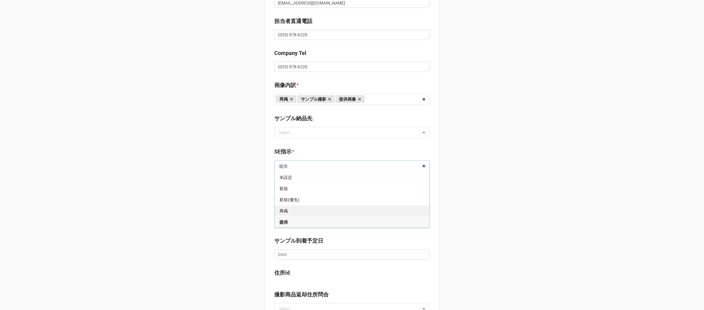
click at [288, 211] on div "再掲" at bounding box center [352, 210] width 155 height 11
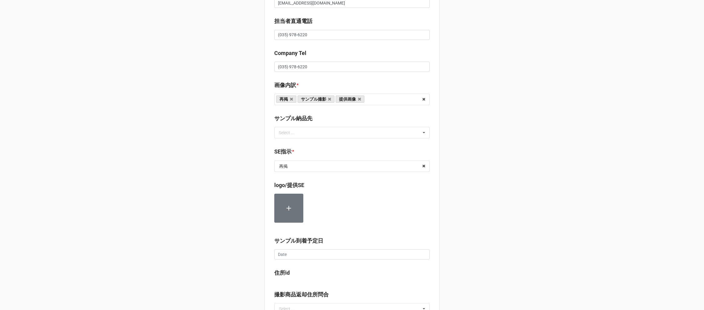
click at [306, 148] on b "SE指示 *" at bounding box center [351, 153] width 155 height 11
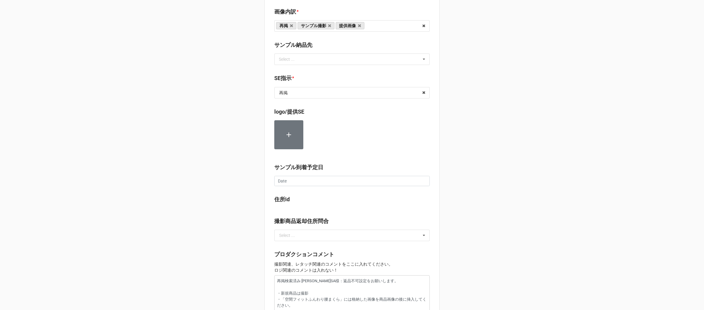
scroll to position [578, 0]
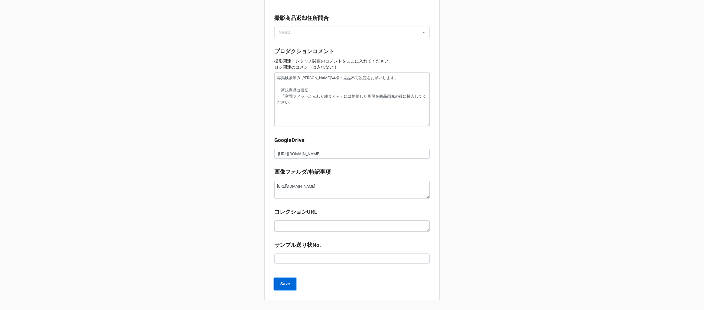
click at [283, 282] on b "Save" at bounding box center [285, 284] width 10 height 6
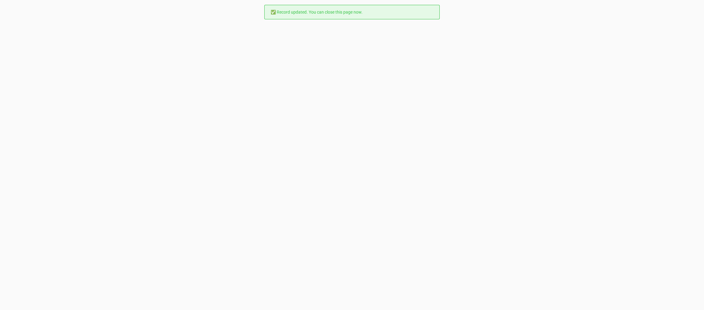
scroll to position [0, 0]
